Goal: Browse casually

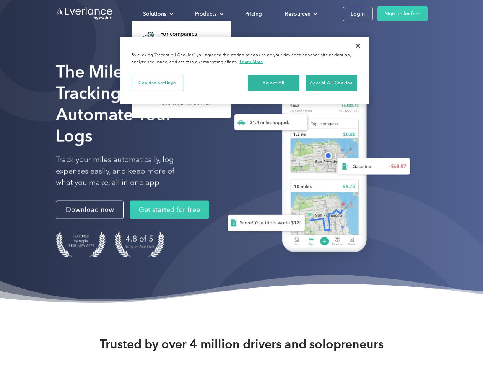
click at [158, 14] on div "Solutions" at bounding box center [154, 14] width 23 height 10
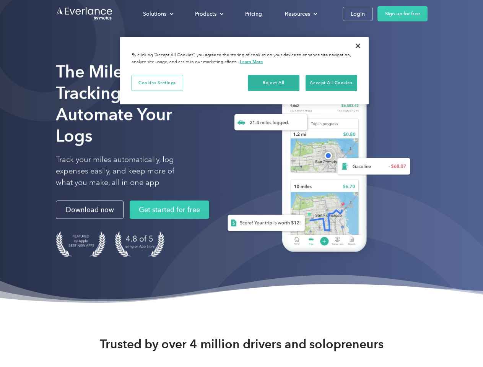
click at [208, 14] on div "Products" at bounding box center [205, 14] width 21 height 10
click at [300, 14] on div "Resources" at bounding box center [297, 14] width 25 height 10
click at [157, 83] on button "Cookies Settings" at bounding box center [158, 83] width 52 height 16
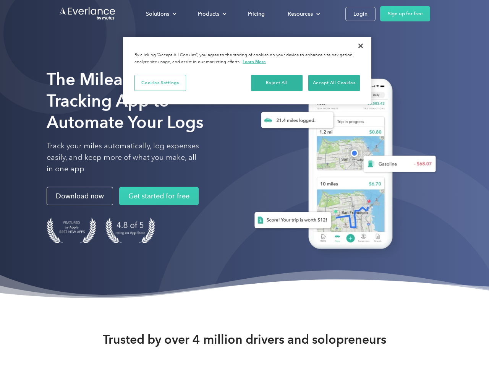
click at [0, 0] on div "When you visit any website, it may store or retrieve information on your browse…" at bounding box center [0, 0] width 0 height 0
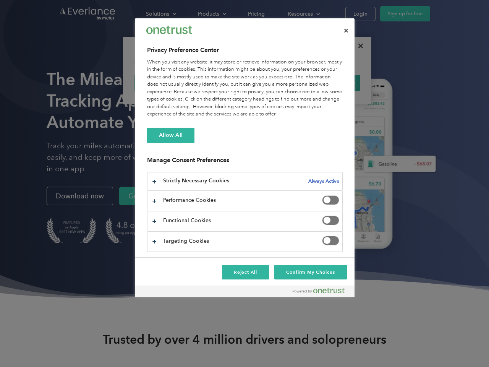
click at [331, 83] on div "When you visit any website, it may store or retrieve information on your browse…" at bounding box center [245, 88] width 196 height 60
click at [358, 46] on div at bounding box center [244, 183] width 489 height 367
